Goal: Task Accomplishment & Management: Manage account settings

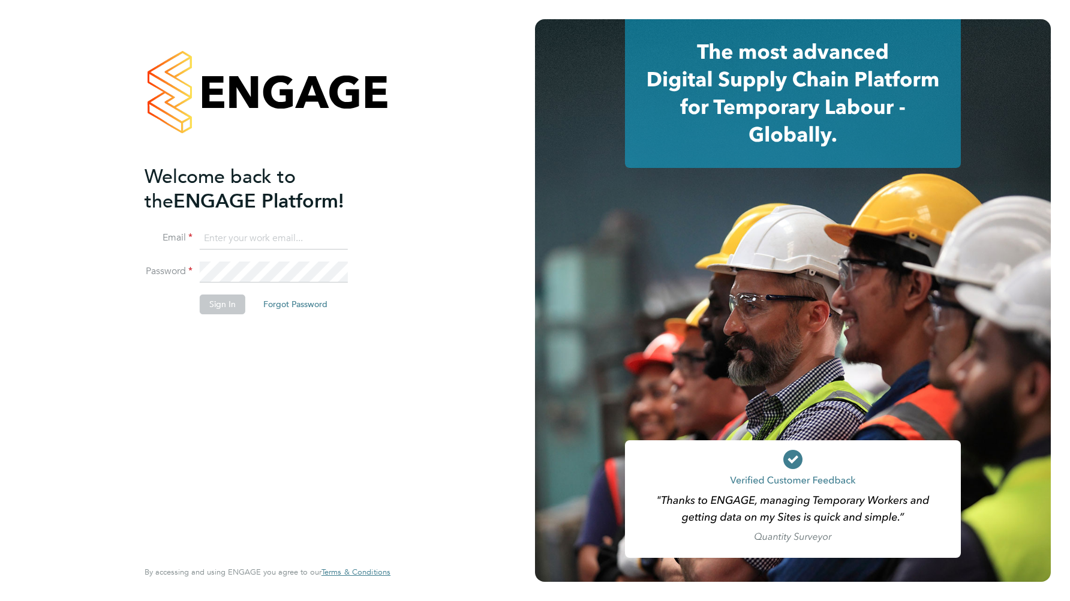
type input "kerry.baker@ncclondon.ac.uk"
click at [225, 304] on button "Sign In" at bounding box center [223, 304] width 46 height 19
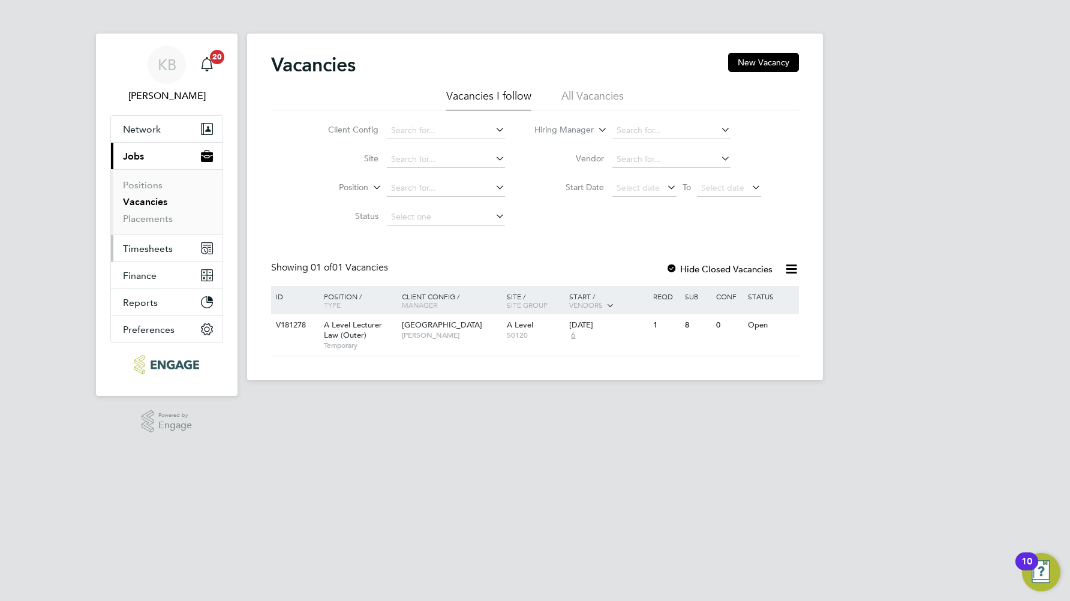
click at [154, 247] on span "Timesheets" at bounding box center [148, 248] width 50 height 11
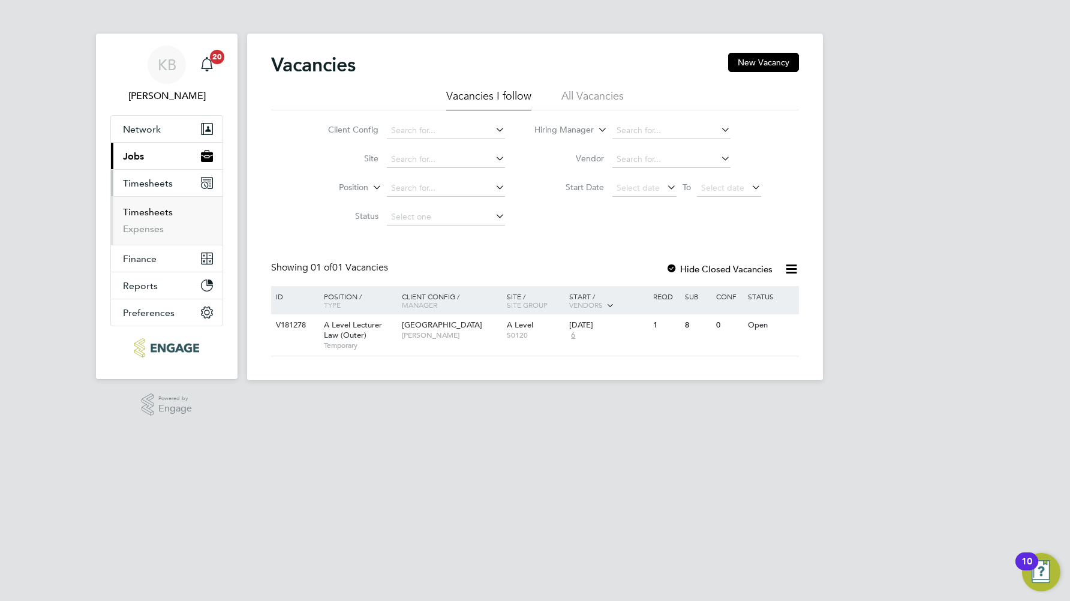
click at [151, 214] on link "Timesheets" at bounding box center [148, 211] width 50 height 11
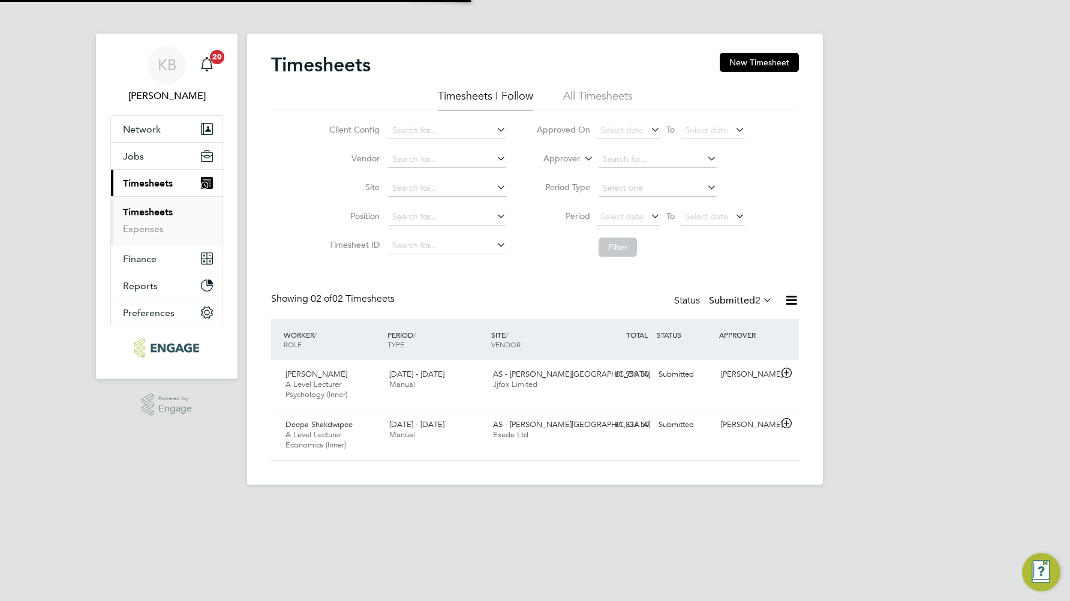
scroll to position [31, 104]
click at [742, 376] on div "[PERSON_NAME]" at bounding box center [747, 375] width 62 height 20
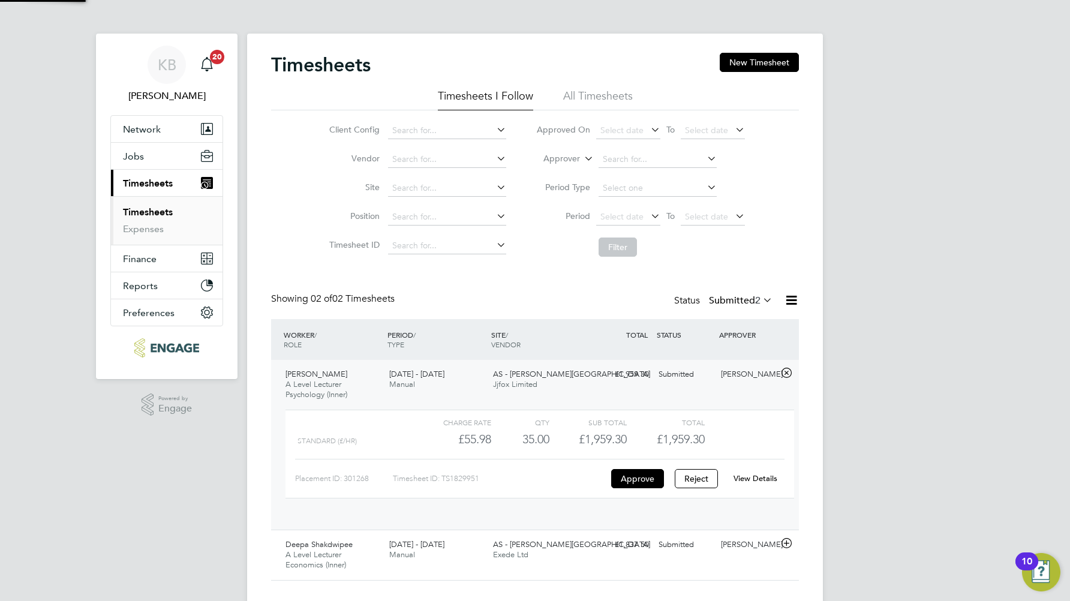
scroll to position [20, 117]
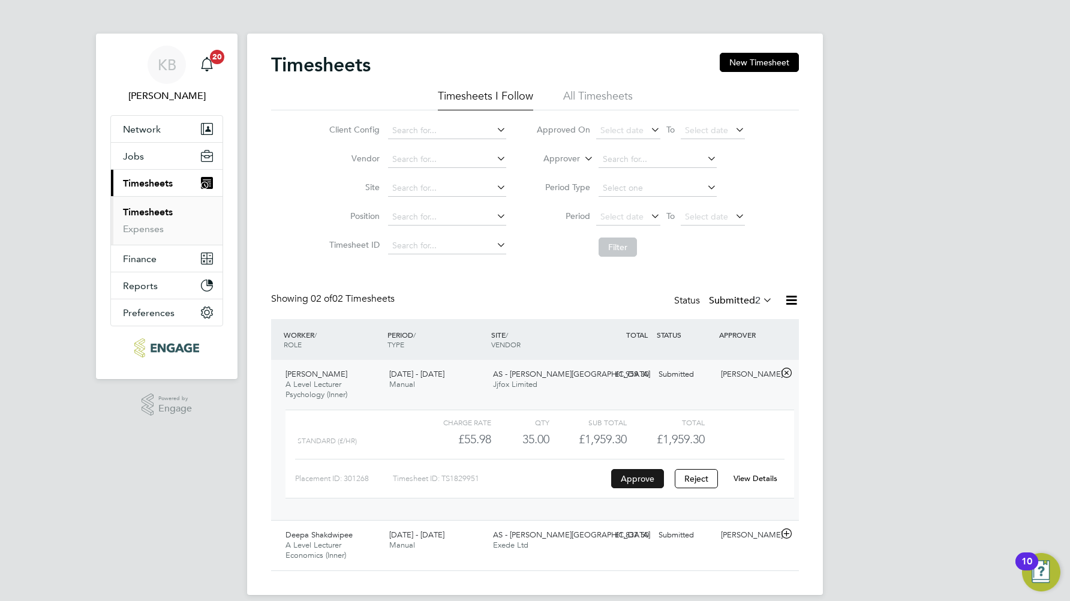
click at [633, 478] on button "Approve" at bounding box center [637, 478] width 53 height 19
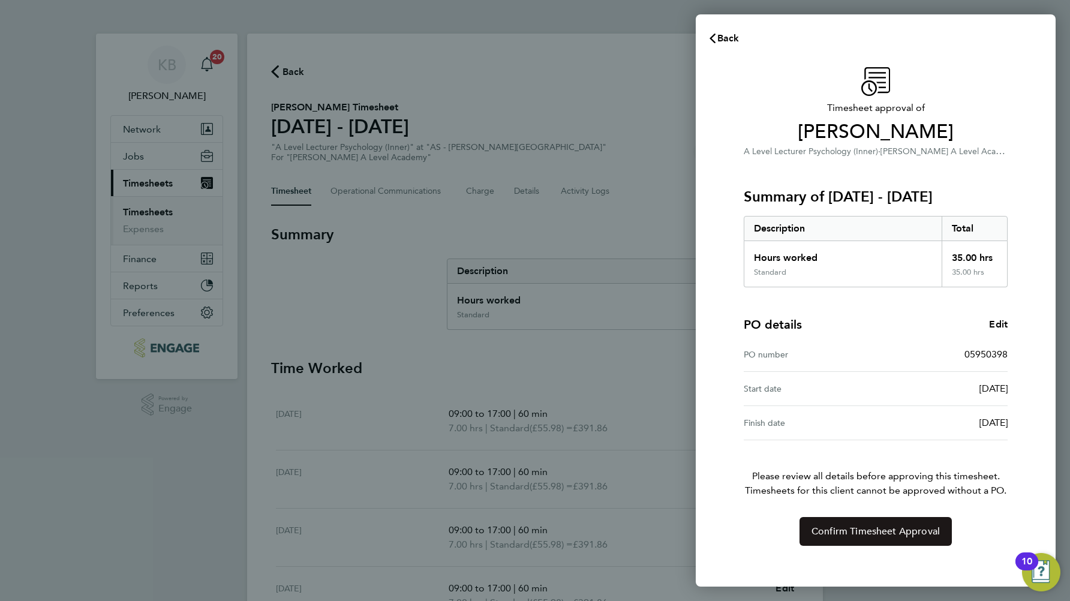
click at [865, 531] on span "Confirm Timesheet Approval" at bounding box center [876, 532] width 128 height 12
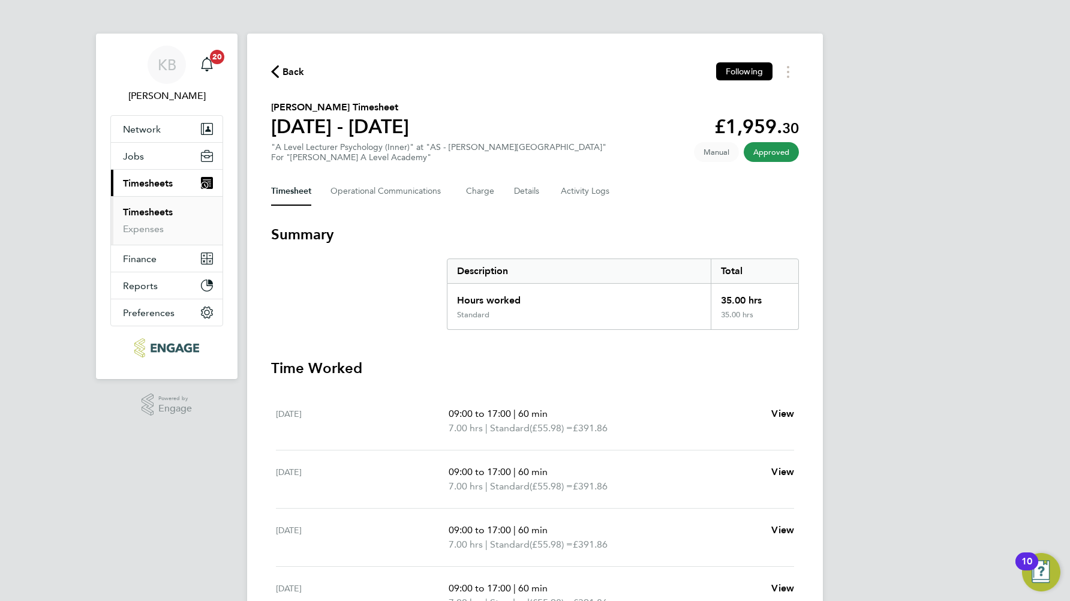
click at [153, 212] on link "Timesheets" at bounding box center [148, 211] width 50 height 11
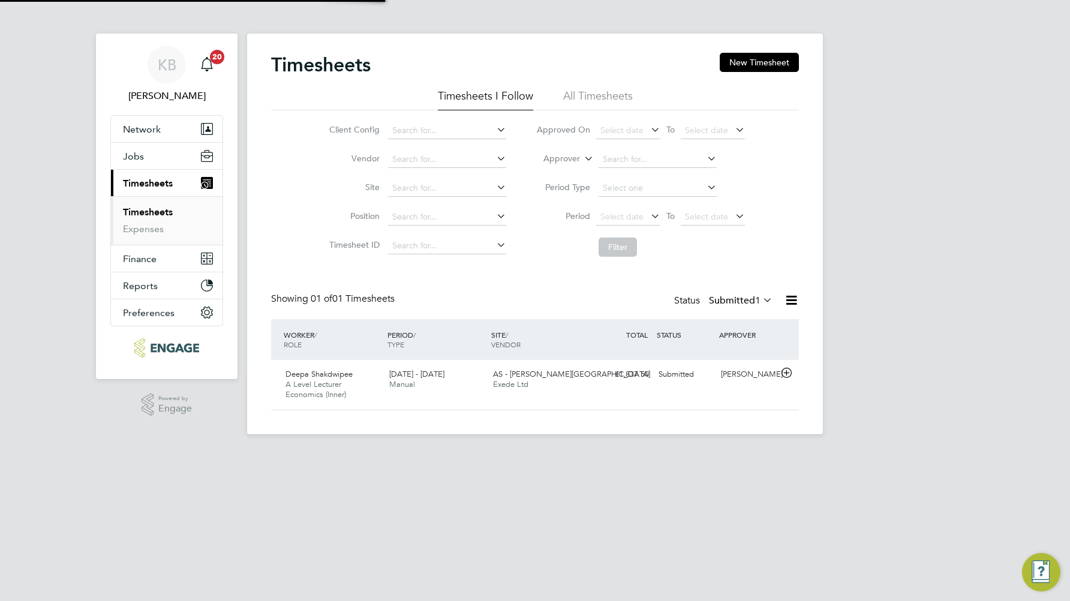
scroll to position [31, 104]
click at [685, 379] on div "Submitted" at bounding box center [685, 375] width 62 height 20
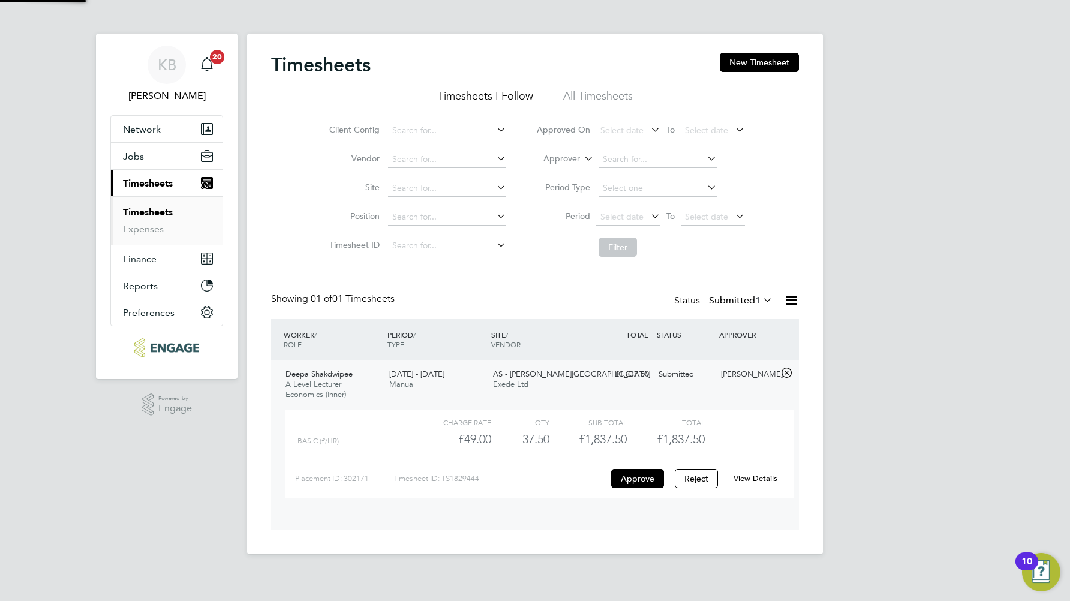
scroll to position [20, 117]
click at [637, 481] on button "Approve" at bounding box center [637, 478] width 53 height 19
click at [209, 64] on icon "Main navigation" at bounding box center [207, 64] width 14 height 14
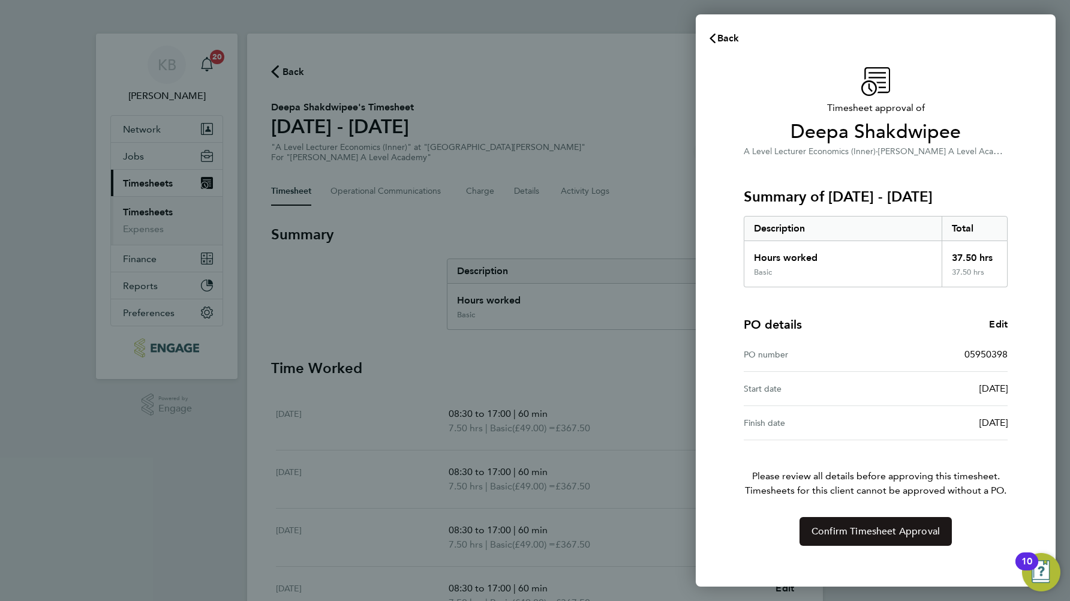
click at [844, 529] on span "Confirm Timesheet Approval" at bounding box center [876, 532] width 128 height 12
